Goal: Information Seeking & Learning: Learn about a topic

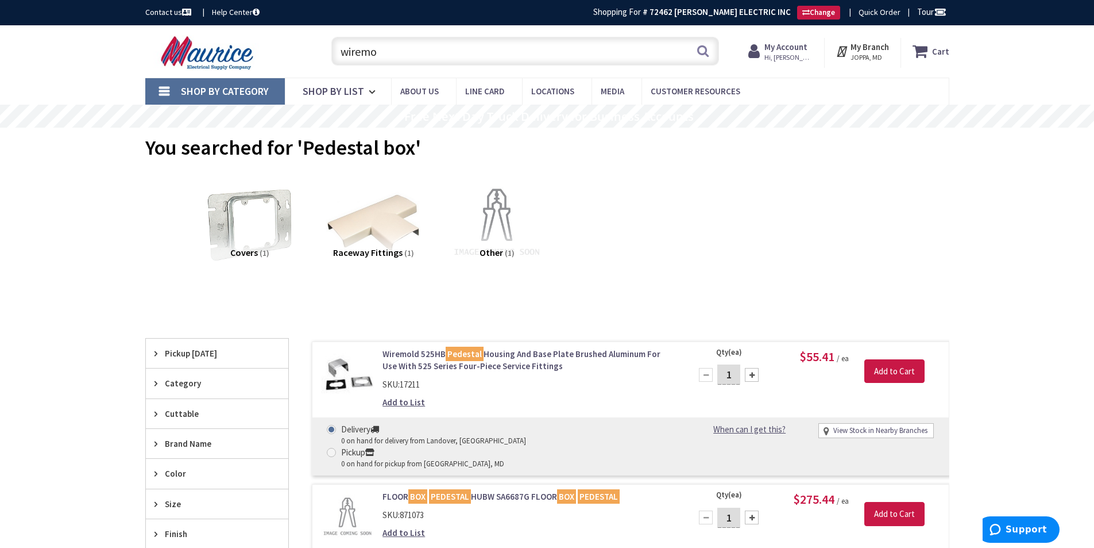
click at [540, 38] on input "wiremo" at bounding box center [526, 51] width 388 height 29
drag, startPoint x: 416, startPoint y: 52, endPoint x: 237, endPoint y: 56, distance: 179.3
click at [237, 56] on div "Toggle Nav wiremo wiremo Search Cart My Cart Close" at bounding box center [548, 51] width 822 height 38
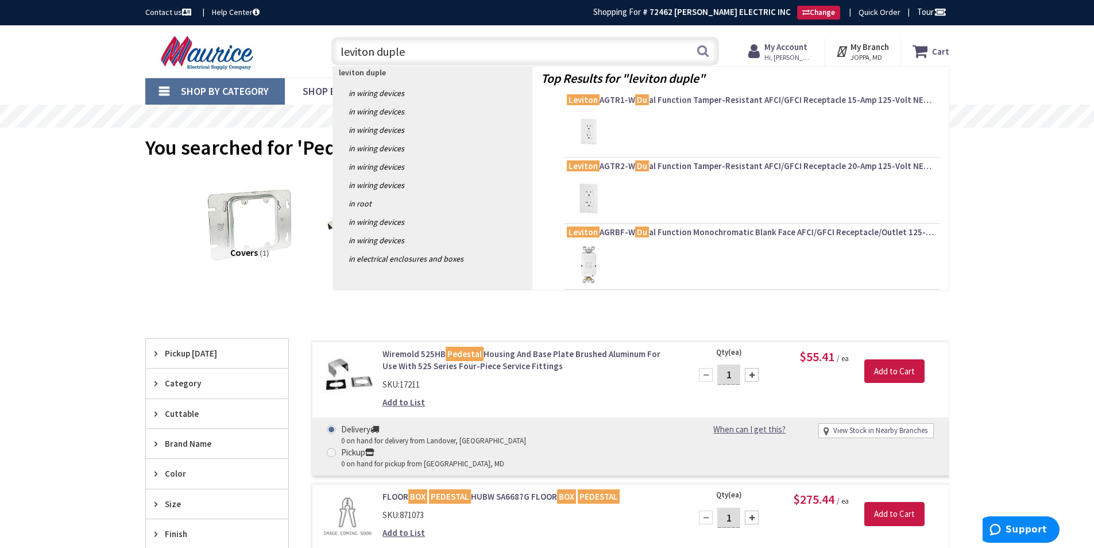
type input "leviton duplex"
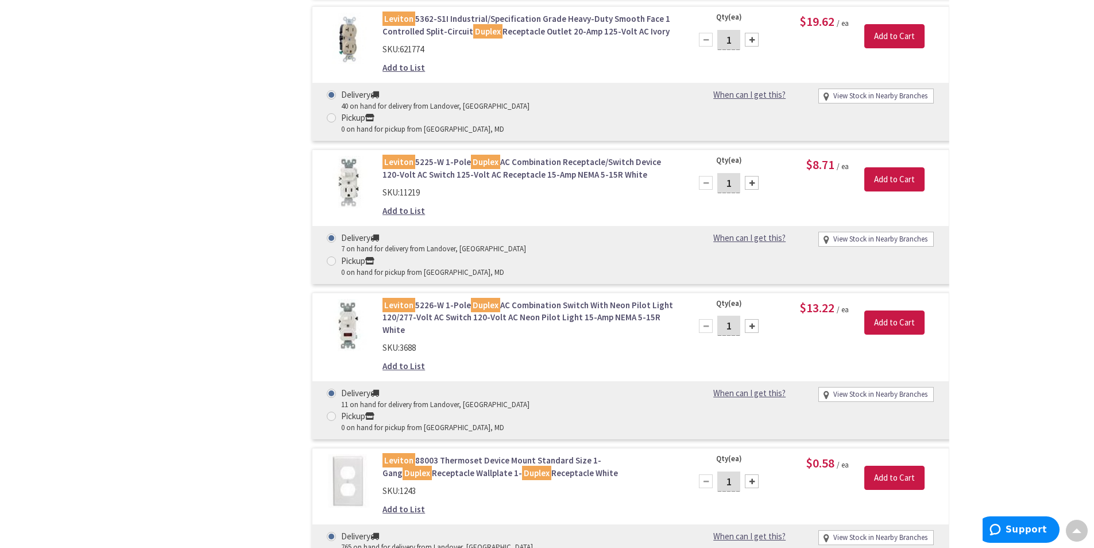
scroll to position [2465, 0]
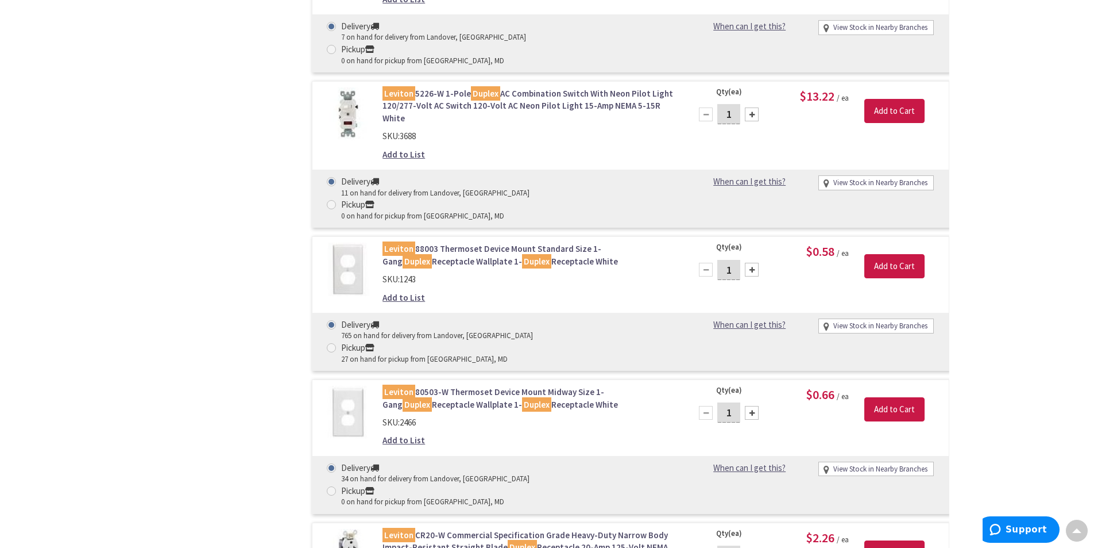
click at [474, 529] on link "Leviton CR20-W Commercial Specification Grade Heavy-Duty Narrow Body Impact-Res…" at bounding box center [529, 547] width 292 height 37
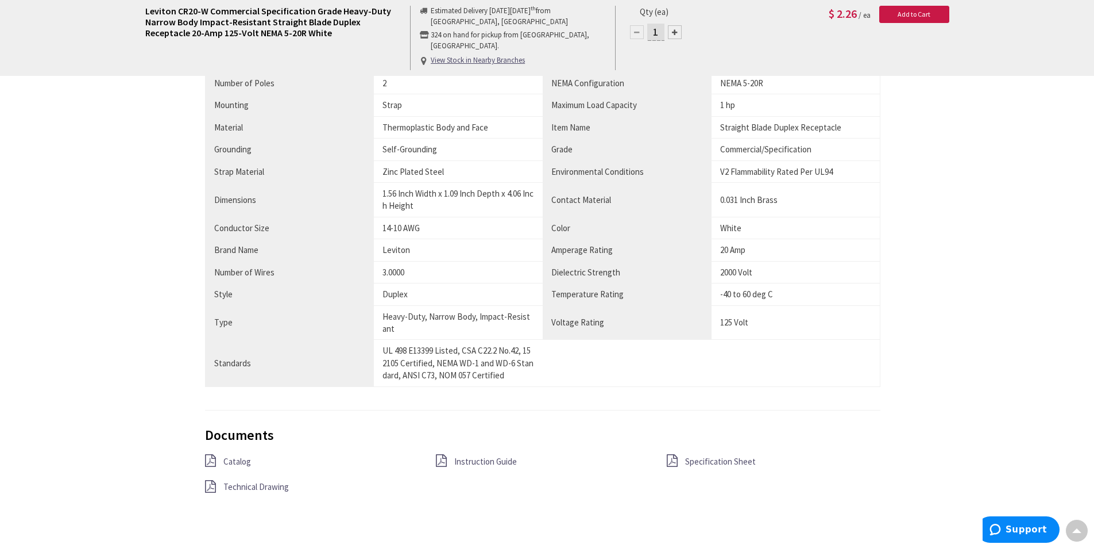
scroll to position [978, 0]
click at [699, 454] on span "Specification Sheet" at bounding box center [720, 459] width 71 height 11
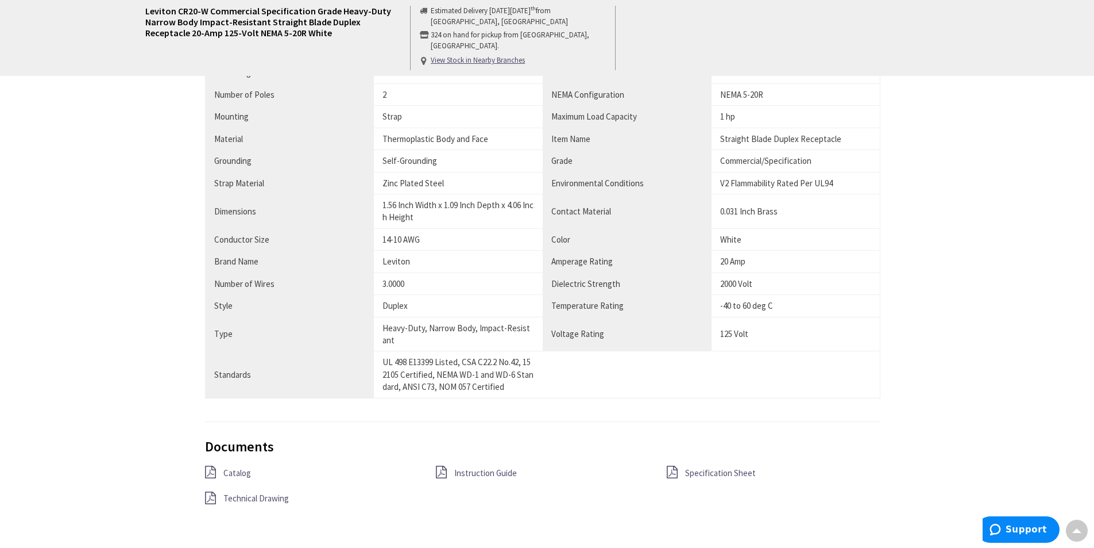
scroll to position [967, 0]
